Goal: Information Seeking & Learning: Learn about a topic

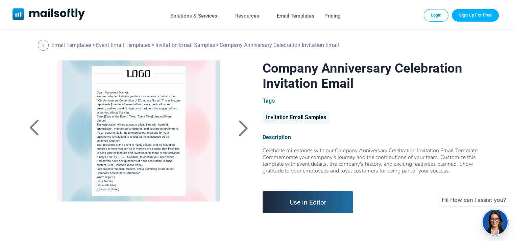
click at [242, 131] on div at bounding box center [242, 128] width 17 height 18
click at [241, 127] on div at bounding box center [242, 128] width 17 height 18
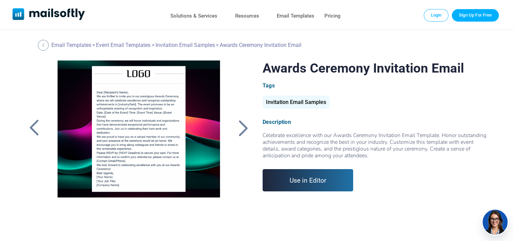
click at [241, 127] on div at bounding box center [242, 128] width 17 height 18
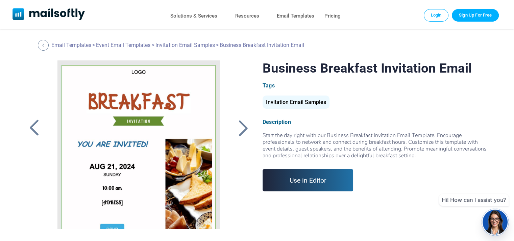
click at [245, 133] on div at bounding box center [242, 128] width 17 height 18
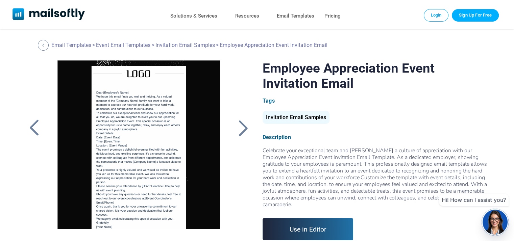
click at [245, 133] on div at bounding box center [242, 128] width 17 height 18
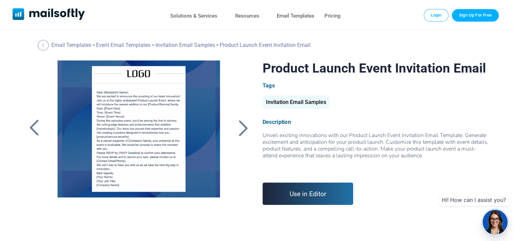
click at [235, 131] on div at bounding box center [242, 128] width 17 height 18
